Goal: Entertainment & Leisure: Consume media (video, audio)

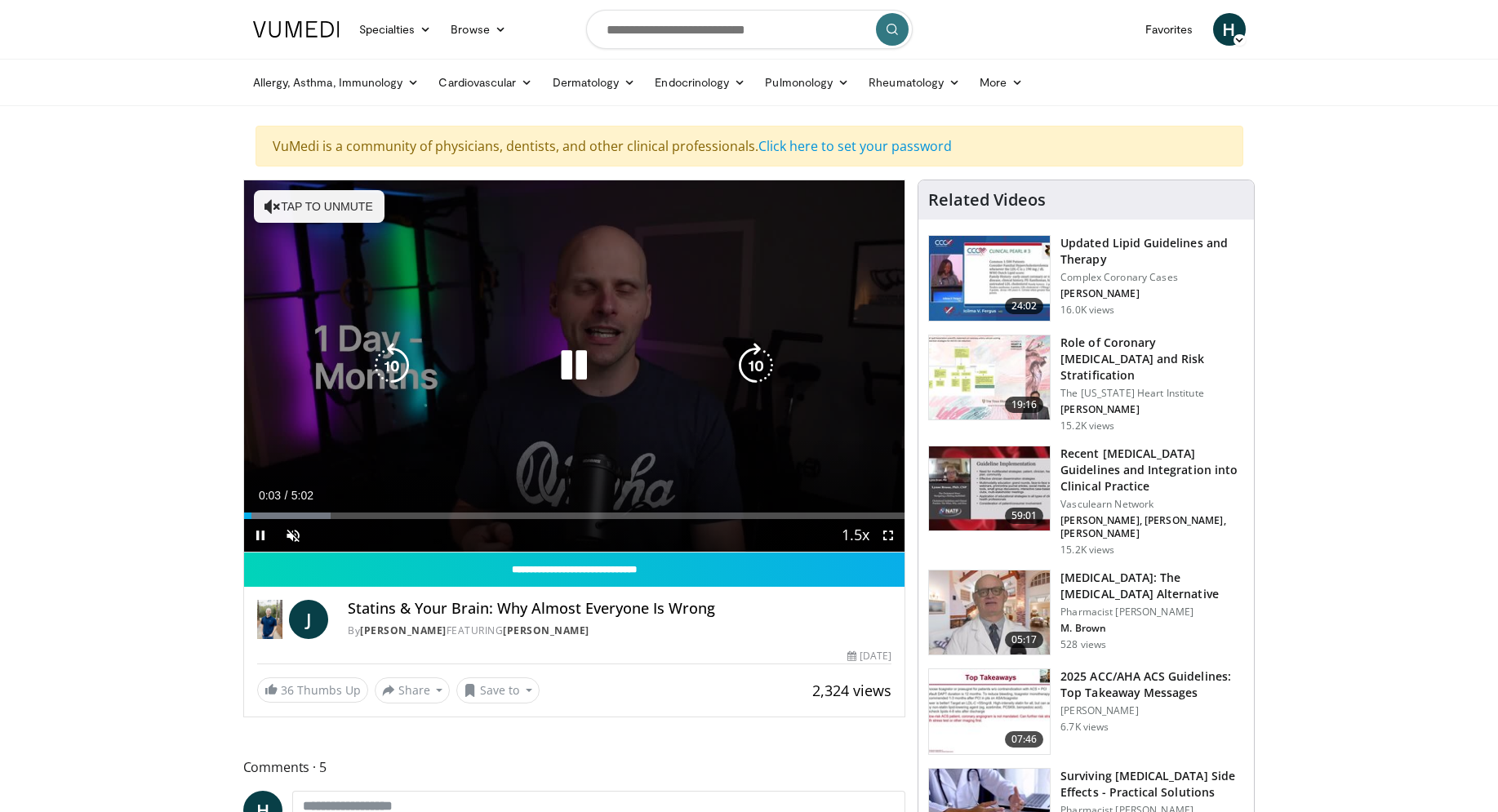
drag, startPoint x: 273, startPoint y: 203, endPoint x: 267, endPoint y: 297, distance: 94.2
click at [272, 205] on icon "Video Player" at bounding box center [272, 207] width 17 height 17
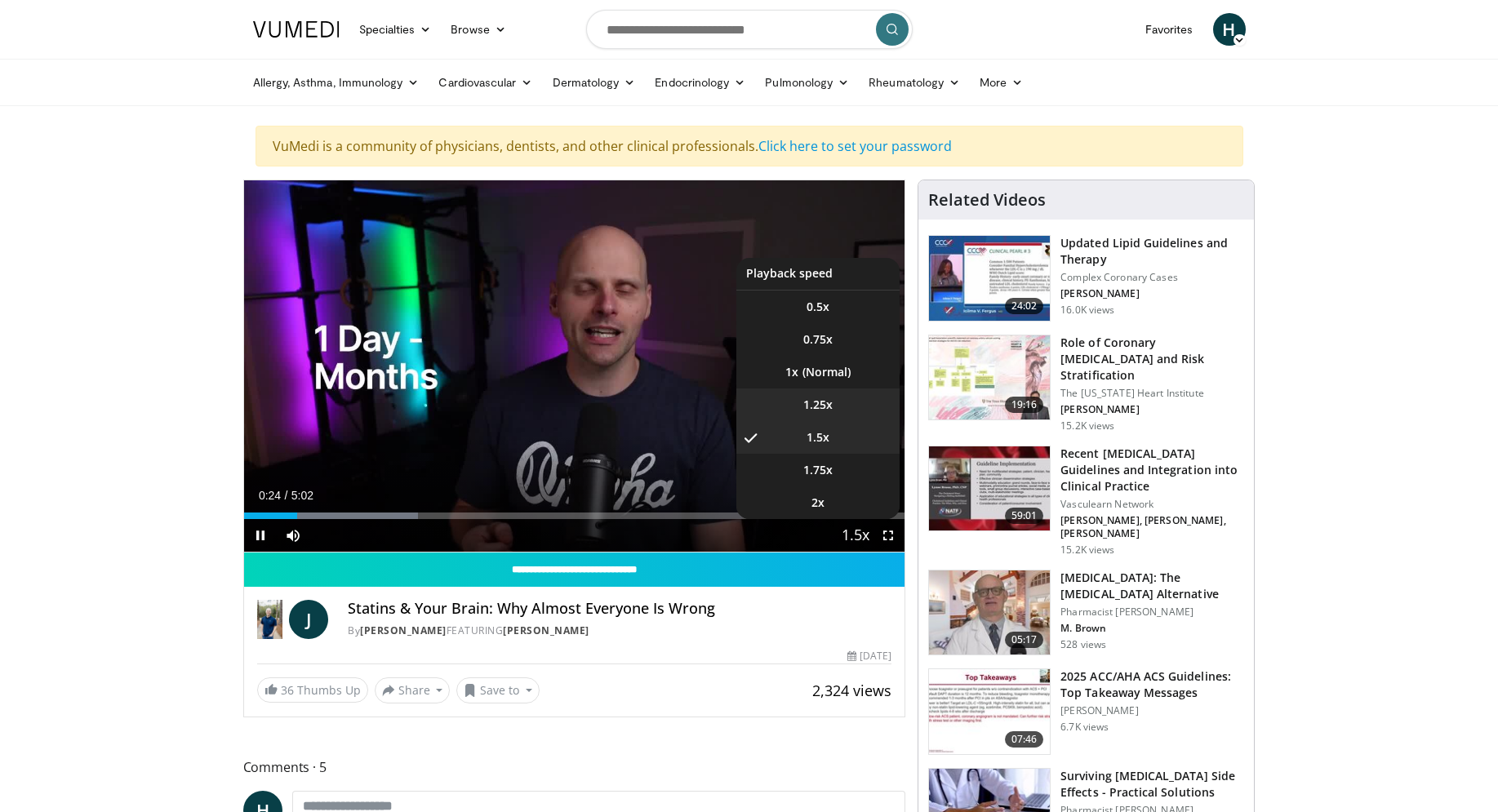
click at [802, 403] on ul "0.5x 0.75x 1x 1.25x 1.5x , selected 1.75x 2x" at bounding box center [818, 388] width 164 height 262
click at [803, 403] on span "1.25x" at bounding box center [818, 405] width 29 height 17
